Goal: Task Accomplishment & Management: Manage account settings

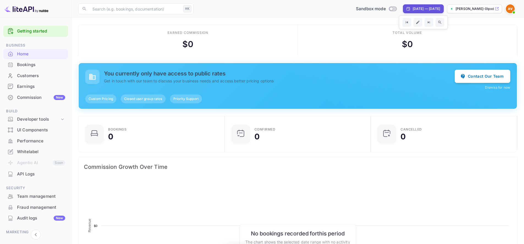
scroll to position [85, 139]
click at [472, 10] on p "[PERSON_NAME]-0lpxd.nui..." at bounding box center [474, 8] width 38 height 5
click at [509, 7] on img at bounding box center [509, 8] width 9 height 9
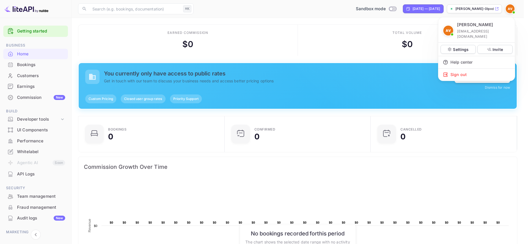
click at [63, 125] on div at bounding box center [264, 122] width 528 height 244
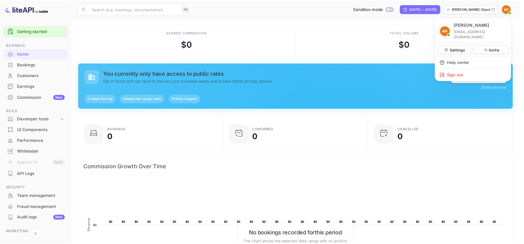
scroll to position [4, 4]
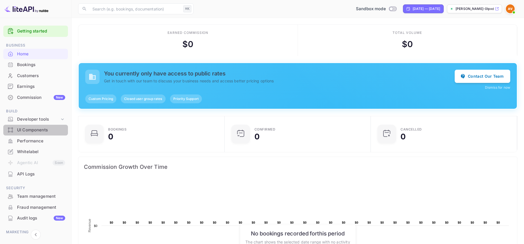
click at [45, 127] on div "UI Components" at bounding box center [41, 130] width 48 height 6
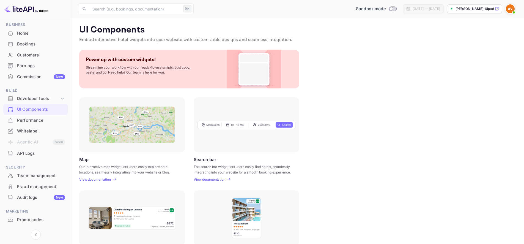
scroll to position [24, 0]
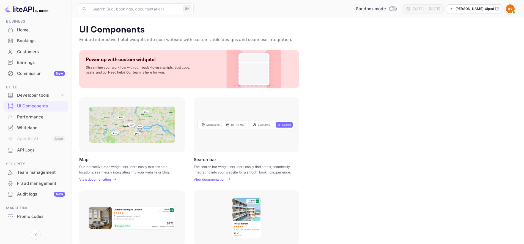
click at [43, 129] on div "Whitelabel" at bounding box center [41, 128] width 48 height 6
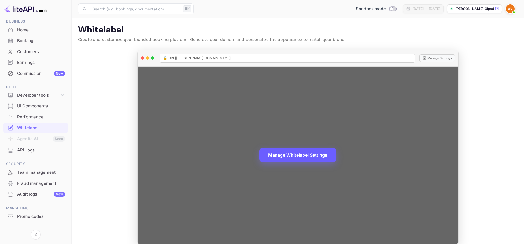
click at [284, 159] on button "Manage Whitelabel Settings" at bounding box center [297, 155] width 77 height 14
